Goal: Task Accomplishment & Management: Use online tool/utility

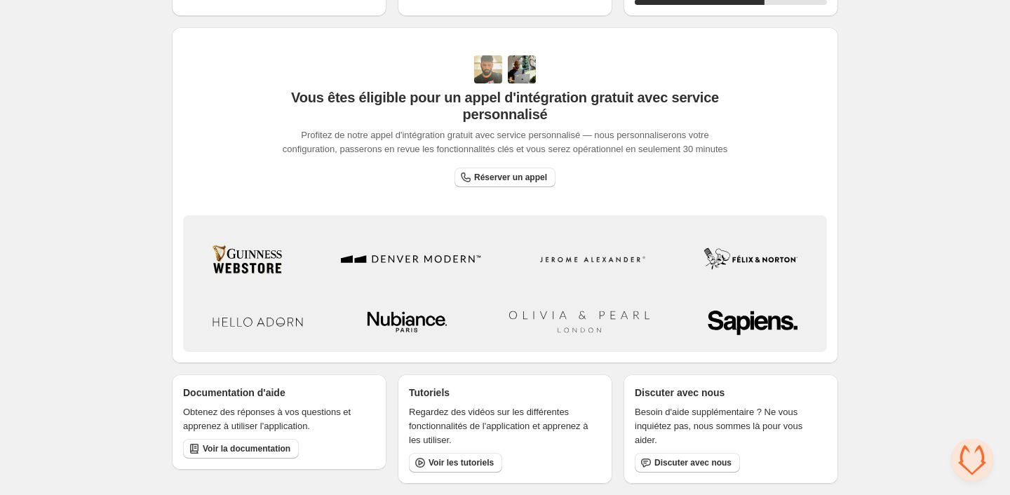
scroll to position [233, 0]
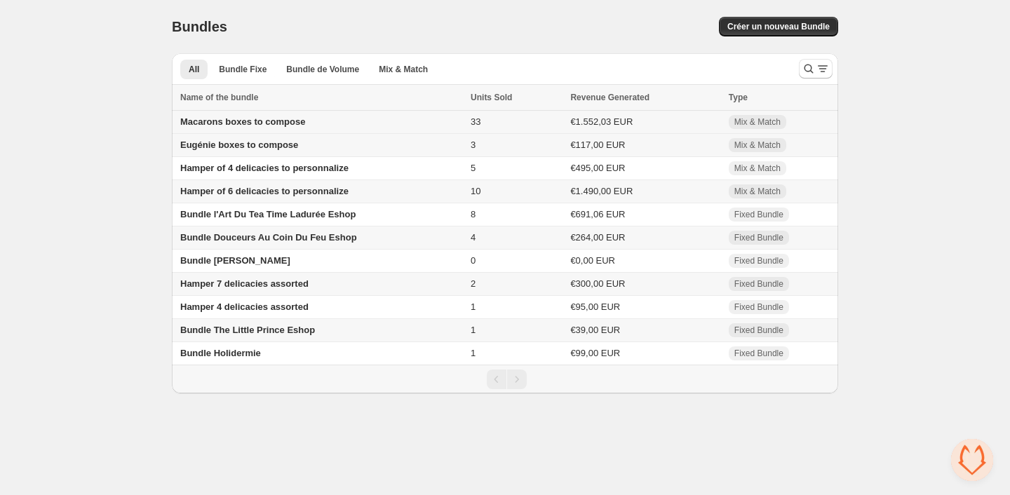
click at [289, 131] on td "Macarons boxes to compose" at bounding box center [319, 122] width 295 height 23
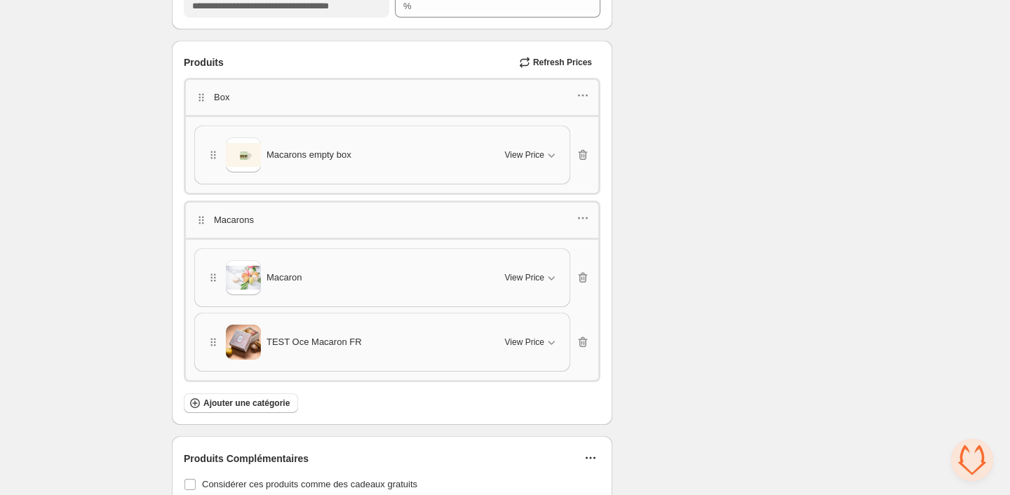
scroll to position [1979, 0]
click at [582, 215] on icon "button" at bounding box center [583, 217] width 14 height 14
click at [572, 259] on span "Edit products" at bounding box center [591, 262] width 76 height 14
click at [552, 334] on icon "button" at bounding box center [551, 341] width 14 height 14
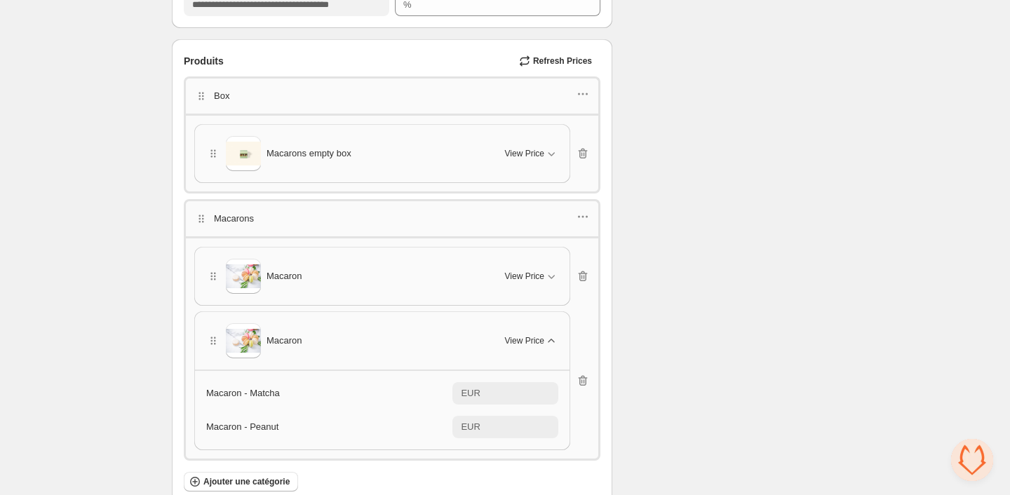
click at [511, 335] on span "View Price" at bounding box center [524, 340] width 39 height 11
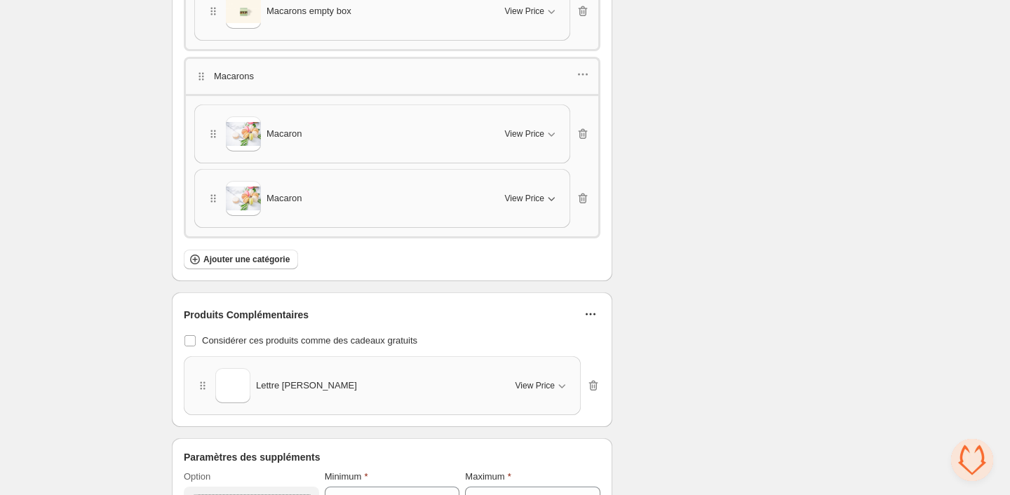
scroll to position [2120, 0]
click at [549, 203] on button "View Price" at bounding box center [531, 200] width 70 height 22
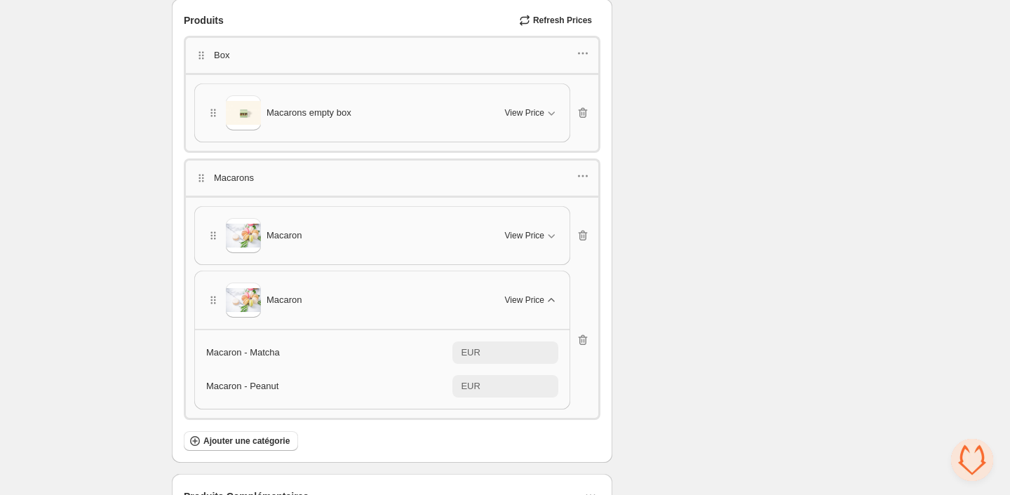
scroll to position [2010, 0]
